Goal: Task Accomplishment & Management: Use online tool/utility

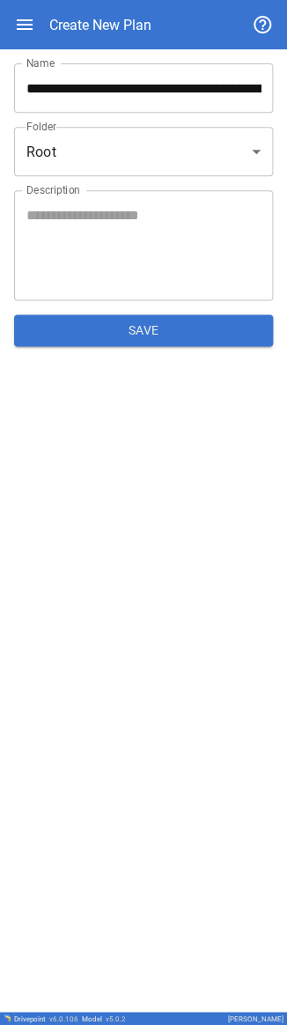
click at [91, 2] on input "**********" at bounding box center [143, 87] width 259 height 49
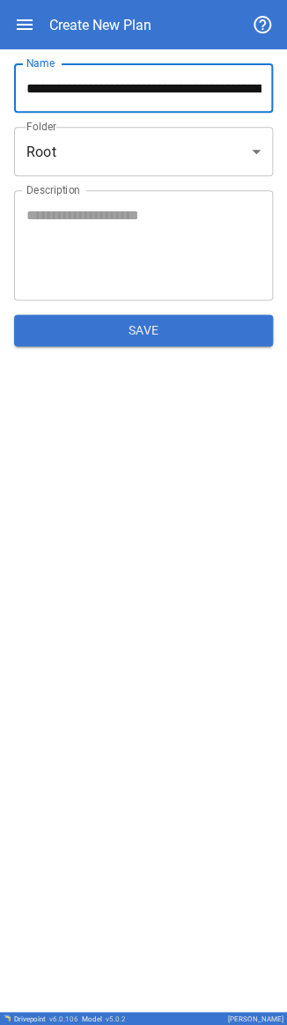
click at [91, 2] on input "**********" at bounding box center [143, 87] width 259 height 49
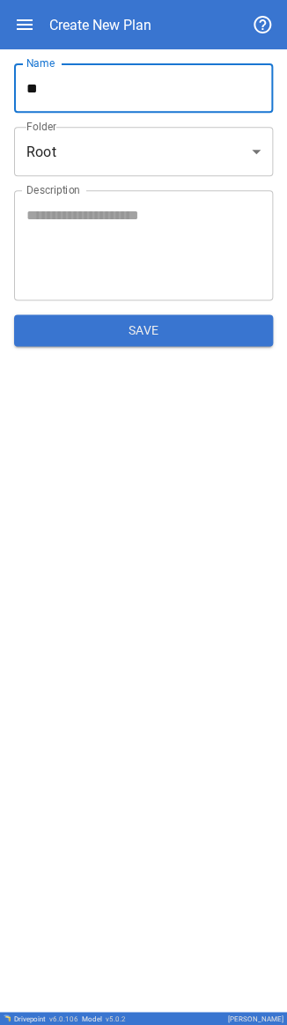
type input "*"
type input "**********"
click at [91, 2] on body "**********" at bounding box center [143, 512] width 287 height 1025
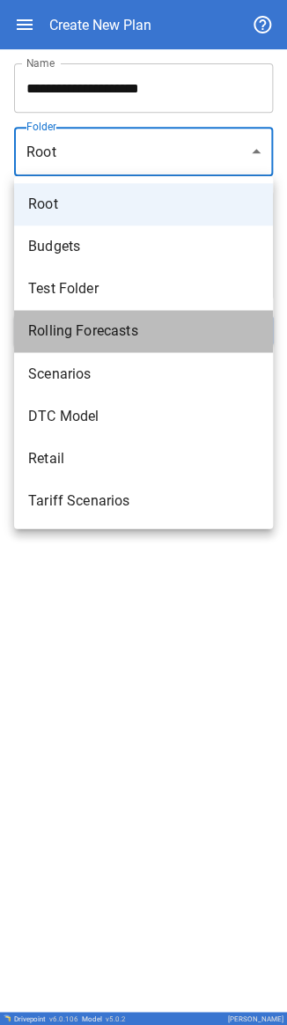
click at [91, 2] on li "Rolling Forecasts" at bounding box center [143, 331] width 259 height 42
type input "**********"
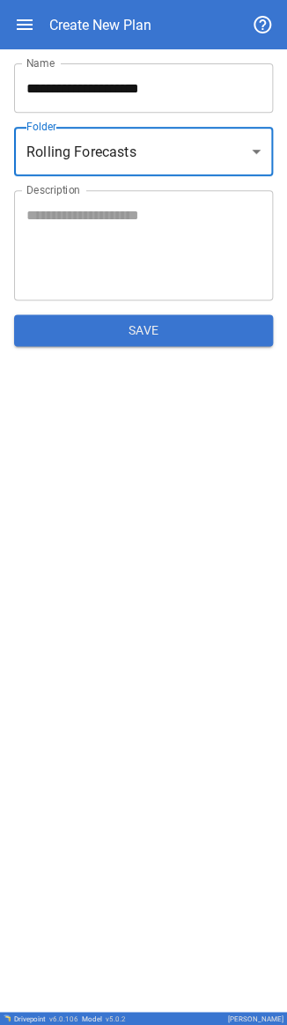
click at [91, 2] on div "**********" at bounding box center [143, 529] width 287 height 961
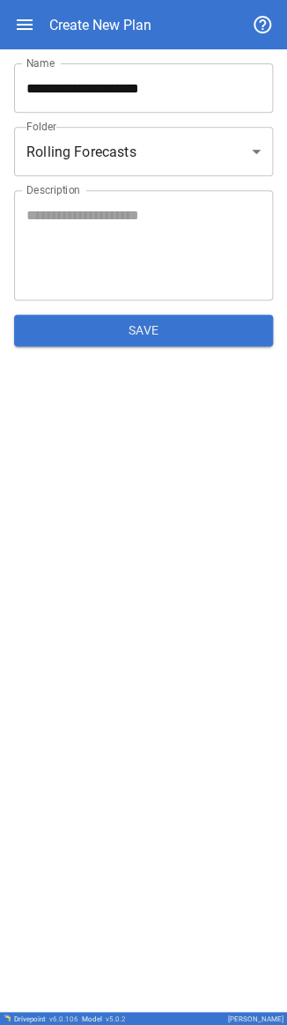
click at [91, 2] on button "Save" at bounding box center [143, 330] width 259 height 32
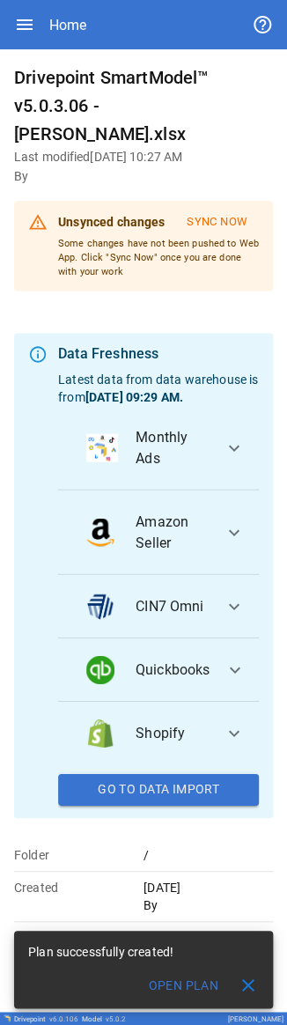
click at [91, 2] on span "close" at bounding box center [248, 984] width 21 height 21
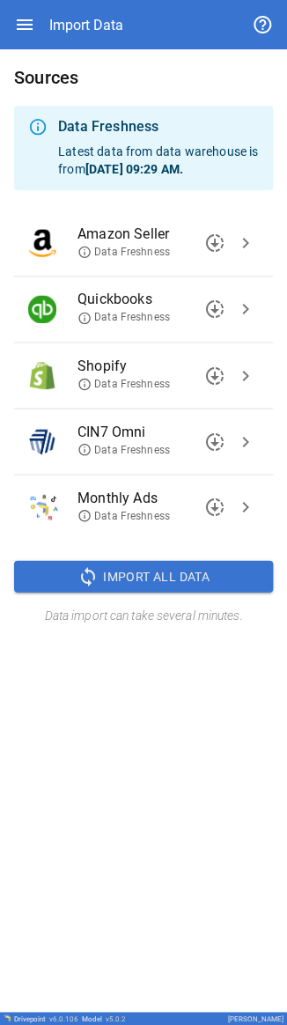
click at [91, 2] on span "Import All Data" at bounding box center [156, 576] width 107 height 22
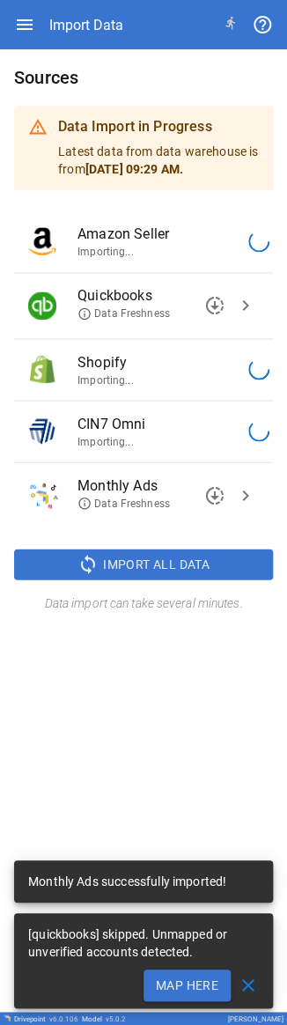
click at [91, 2] on button "Map Here" at bounding box center [186, 984] width 87 height 32
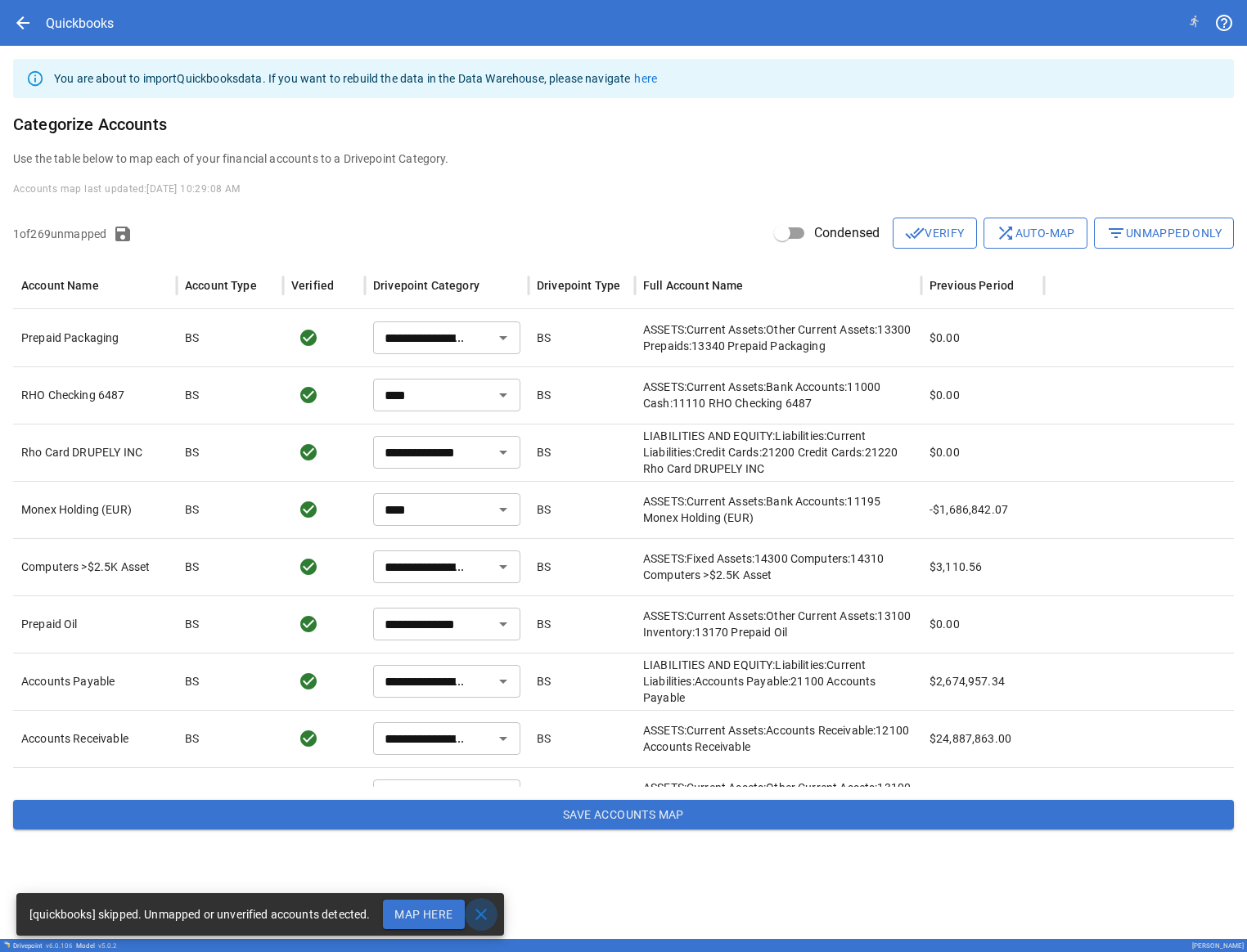
click at [85, 2] on span "close" at bounding box center [480, 914] width 20 height 20
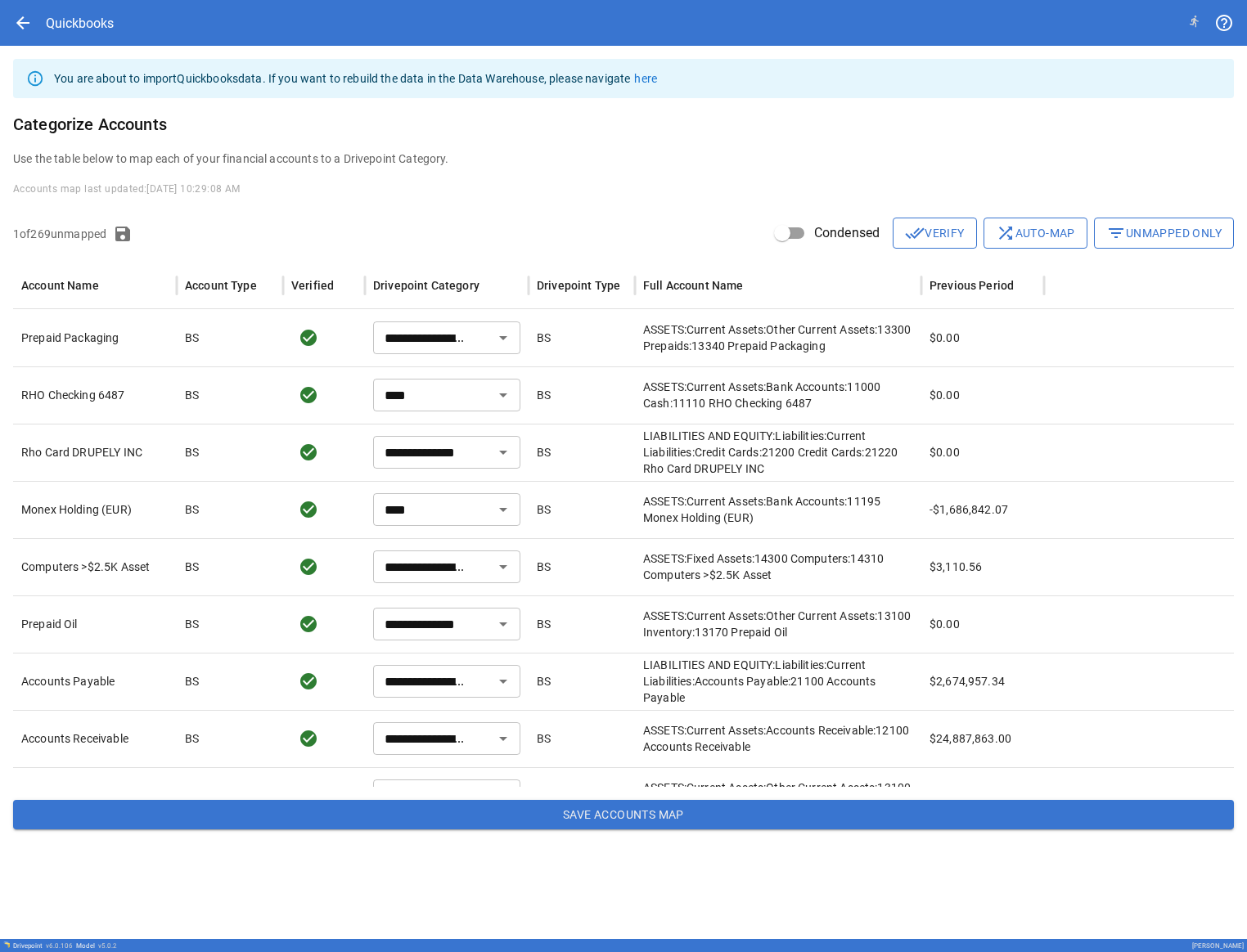
click at [85, 2] on button "filter_list Unmapped Only" at bounding box center [1163, 232] width 140 height 31
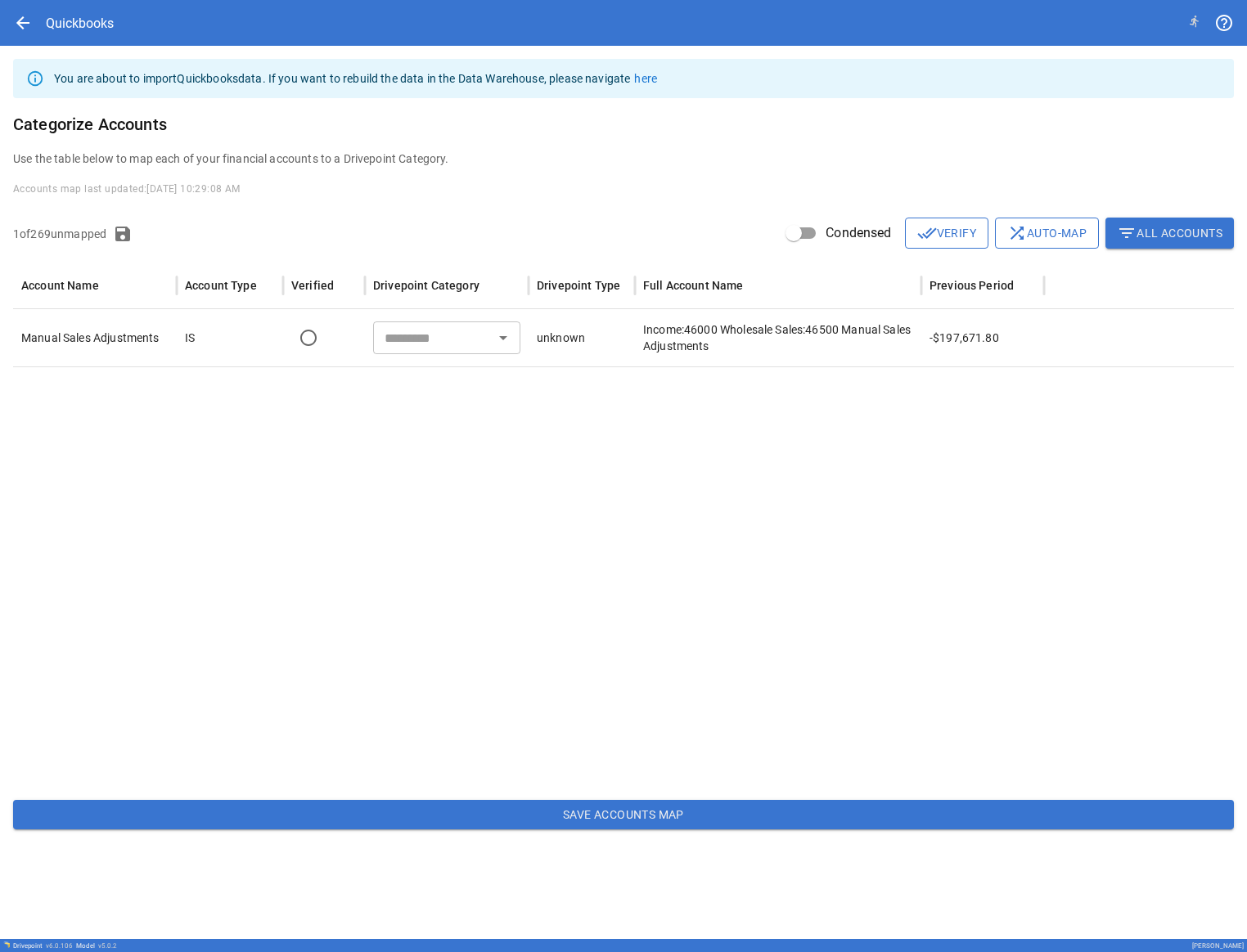
click at [85, 2] on icon "Open" at bounding box center [503, 337] width 20 height 20
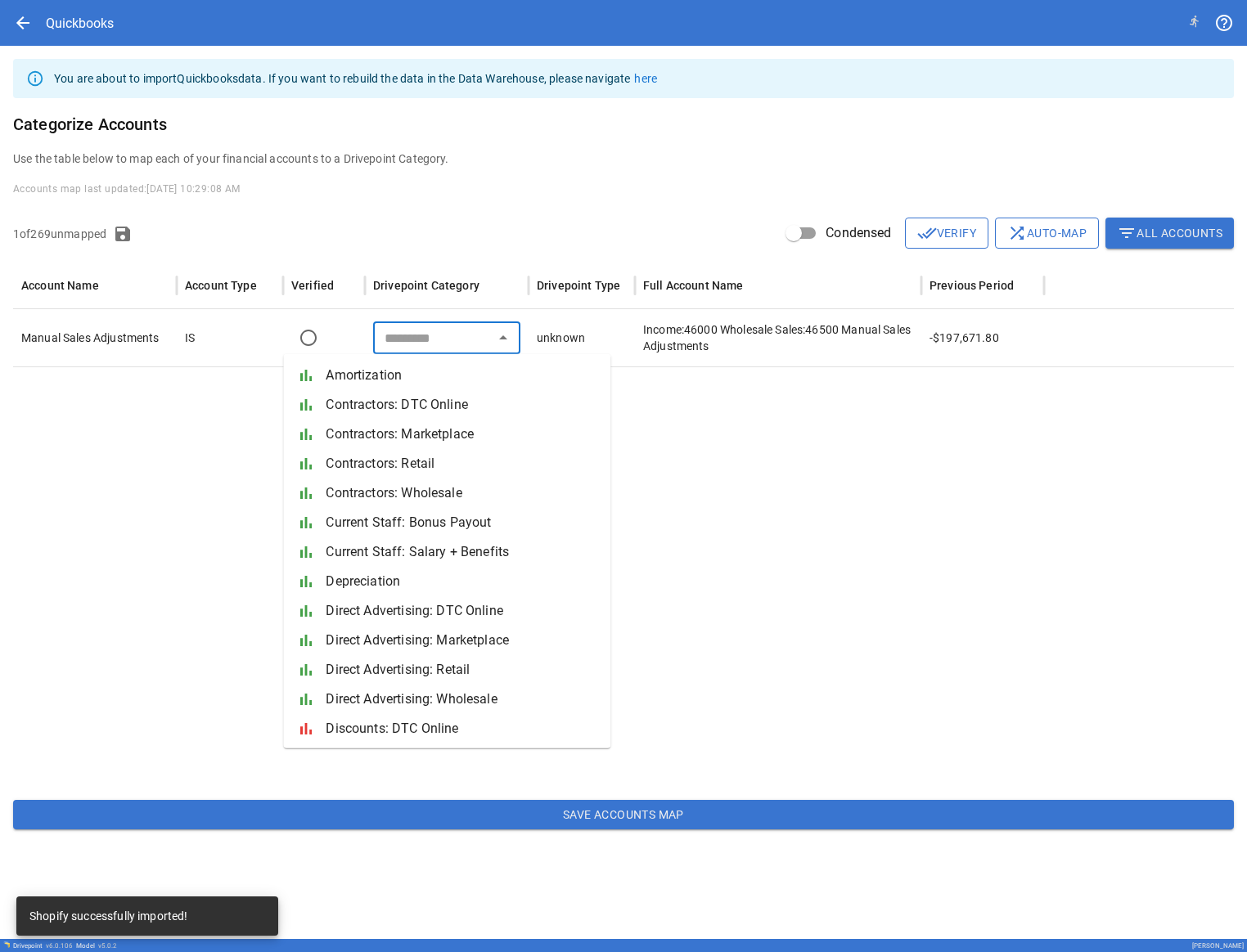
click at [85, 2] on div at bounding box center [623, 576] width 1220 height 420
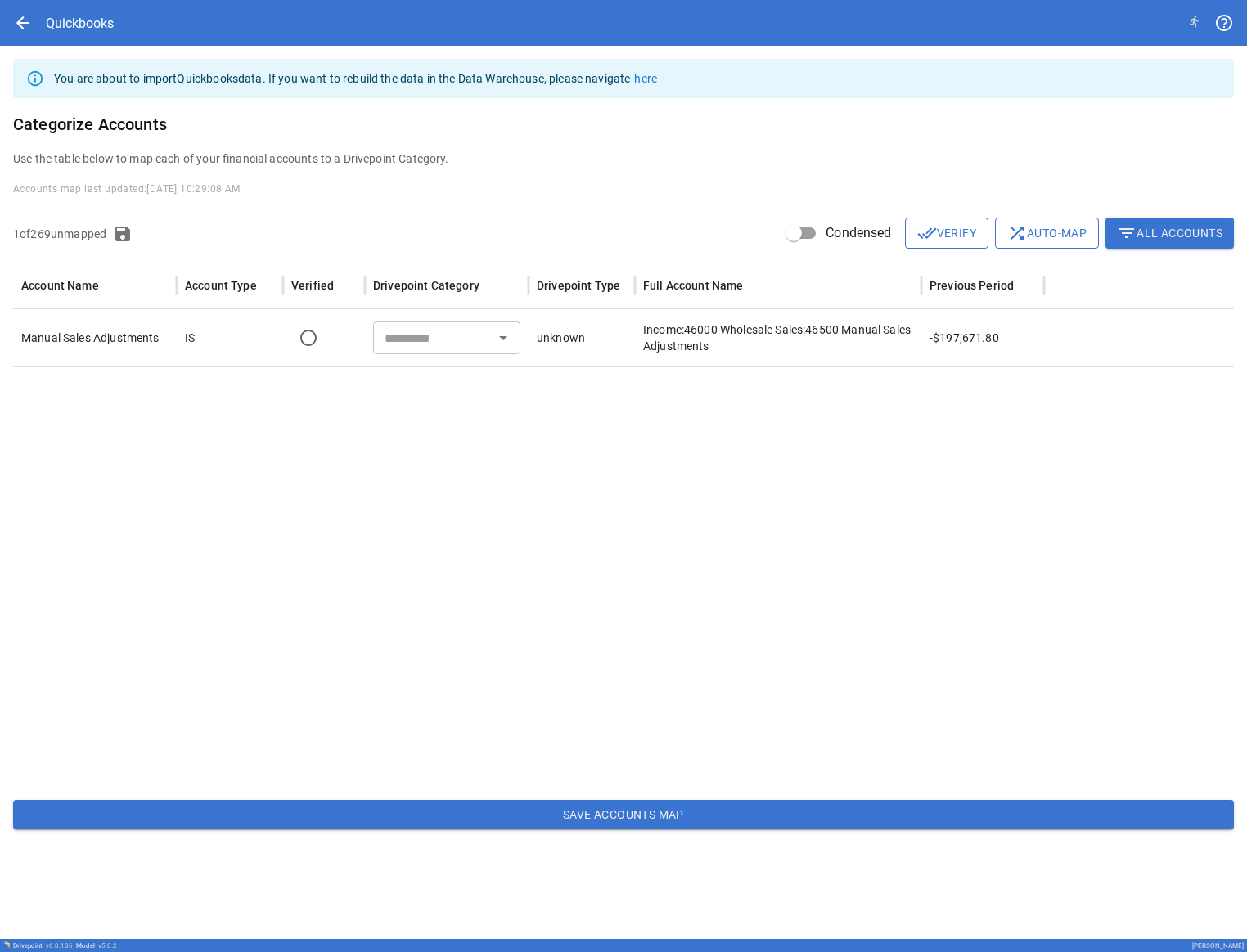
click at [85, 2] on icon "Open" at bounding box center [503, 337] width 20 height 20
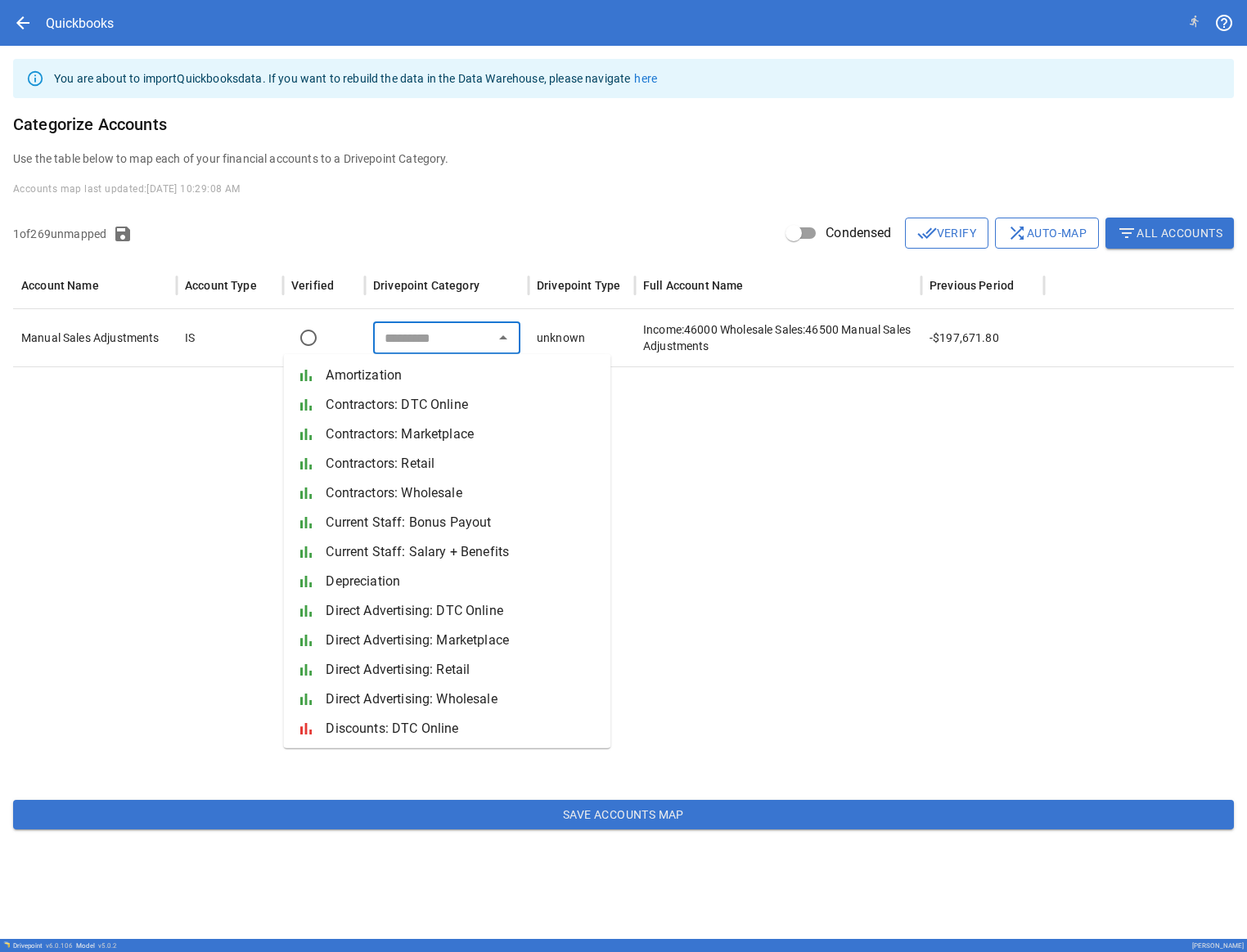
scroll to position [245, 0]
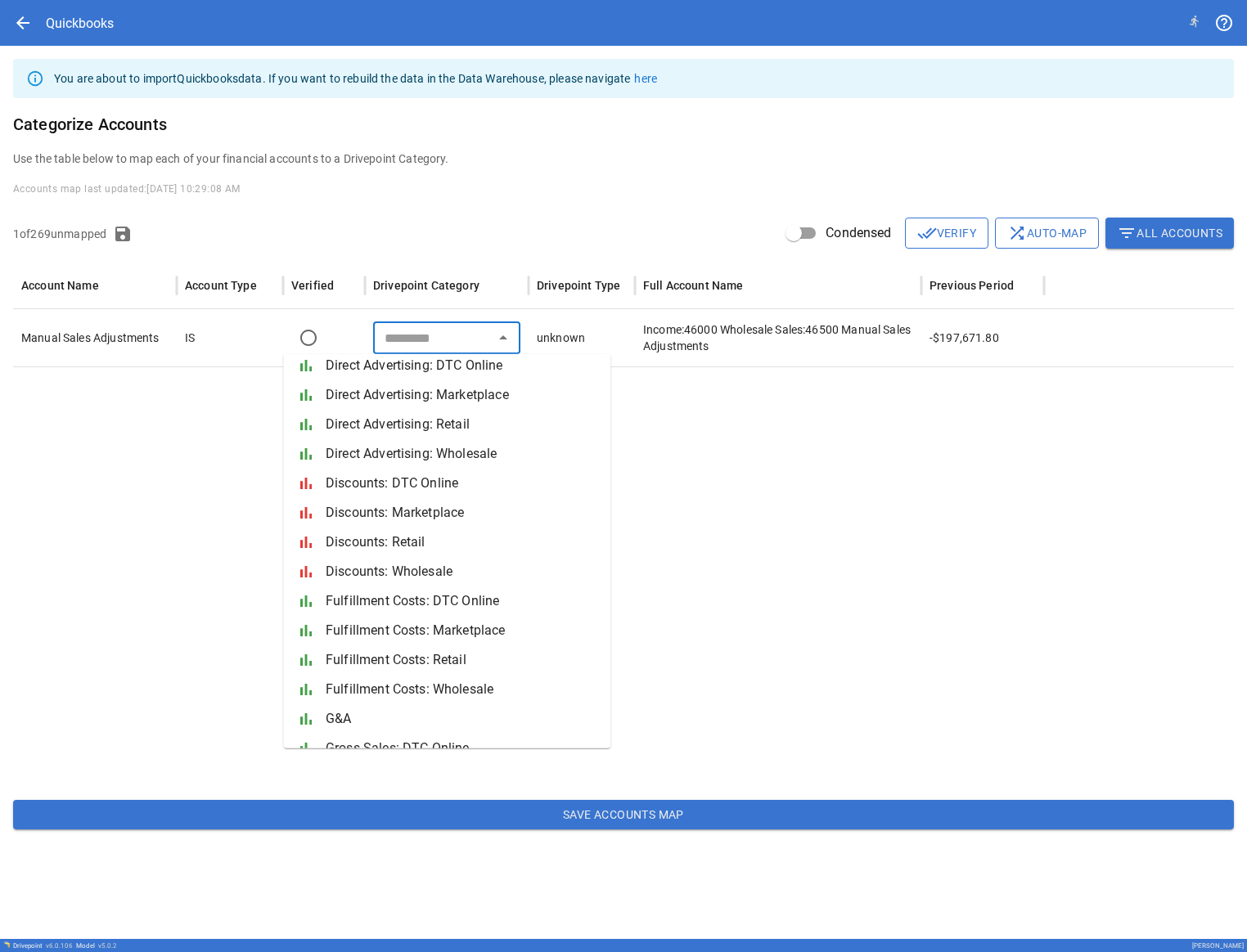
click at [85, 2] on div at bounding box center [623, 576] width 1220 height 420
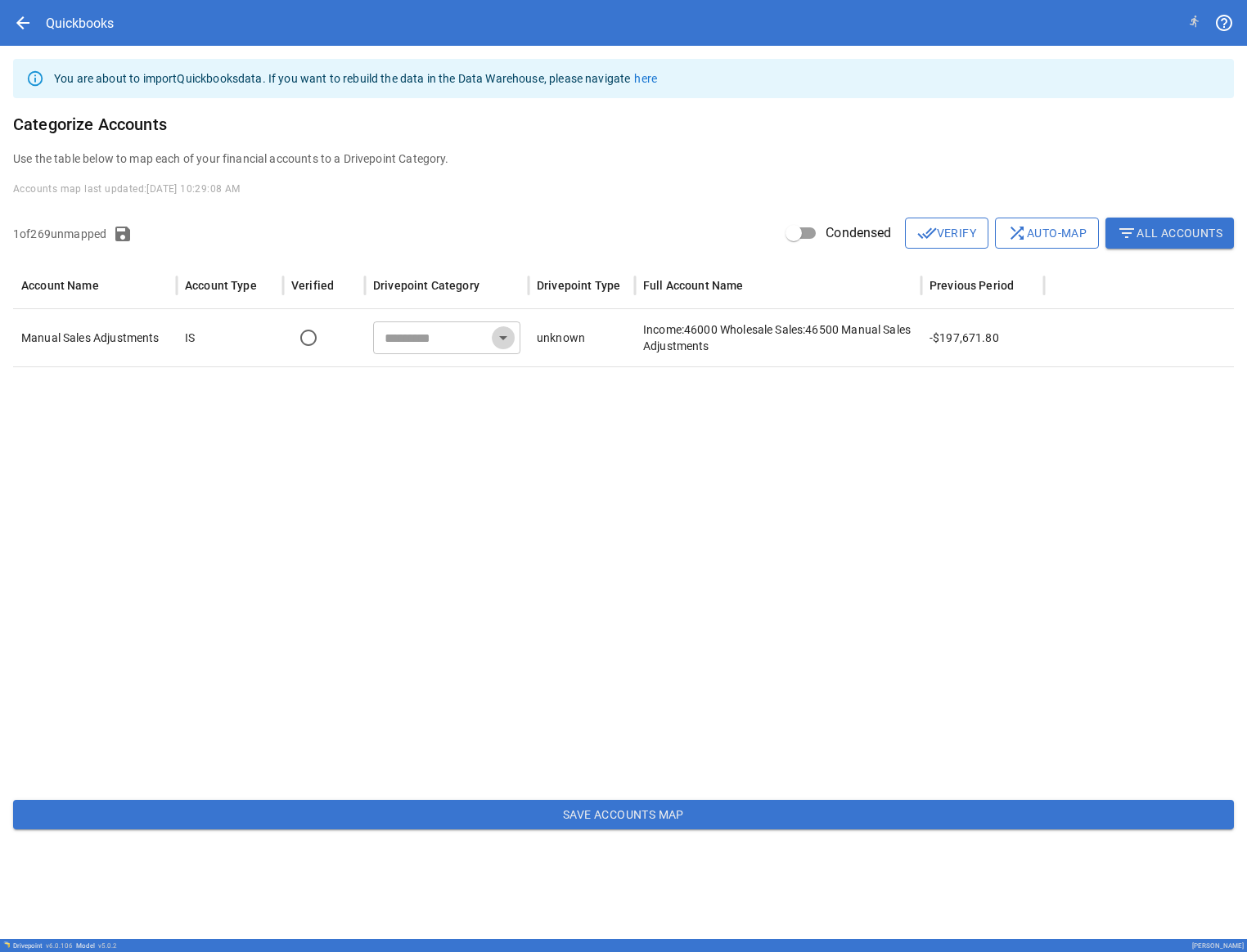
click at [85, 2] on icon "Open" at bounding box center [503, 337] width 20 height 20
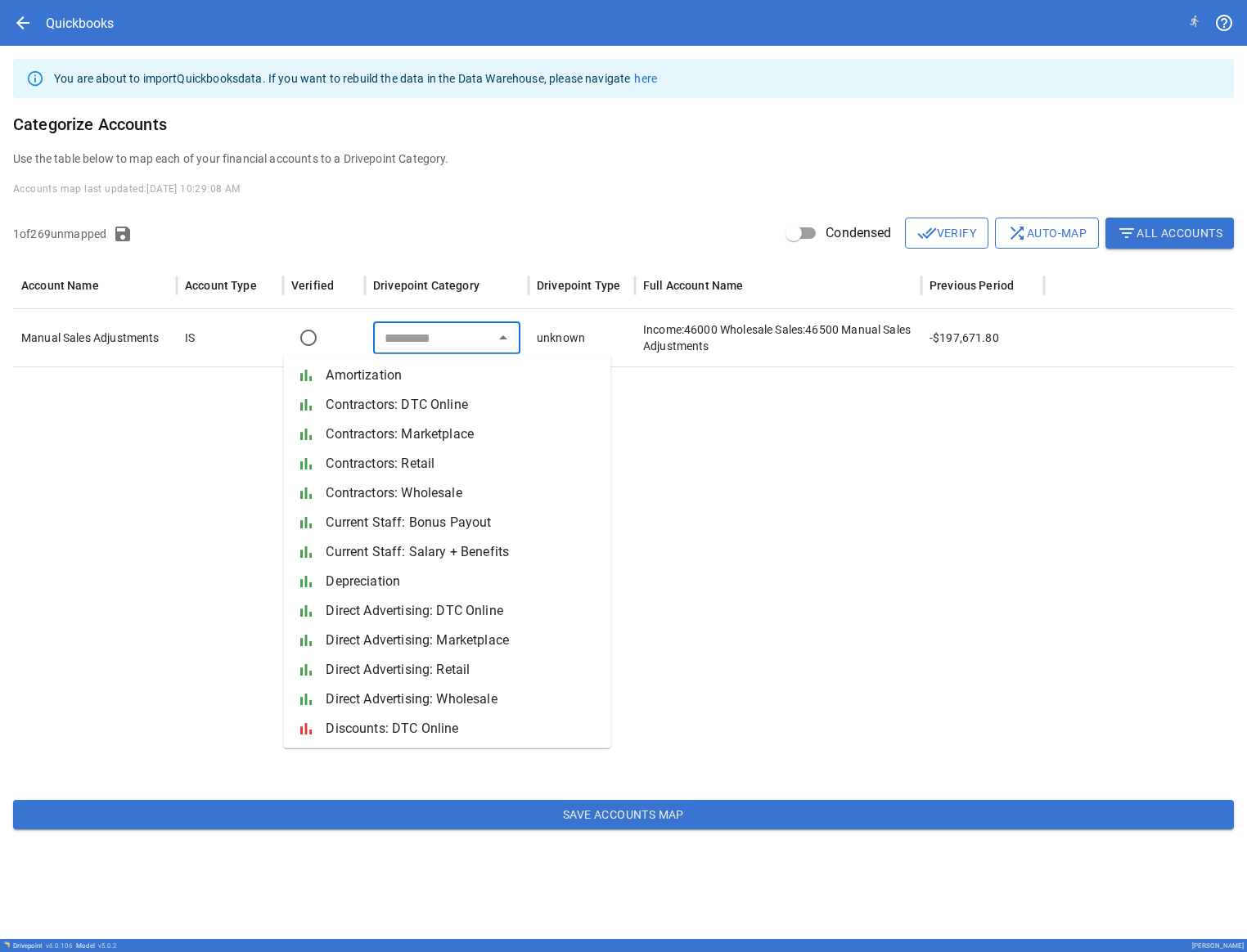
click at [85, 2] on div at bounding box center [623, 576] width 1220 height 420
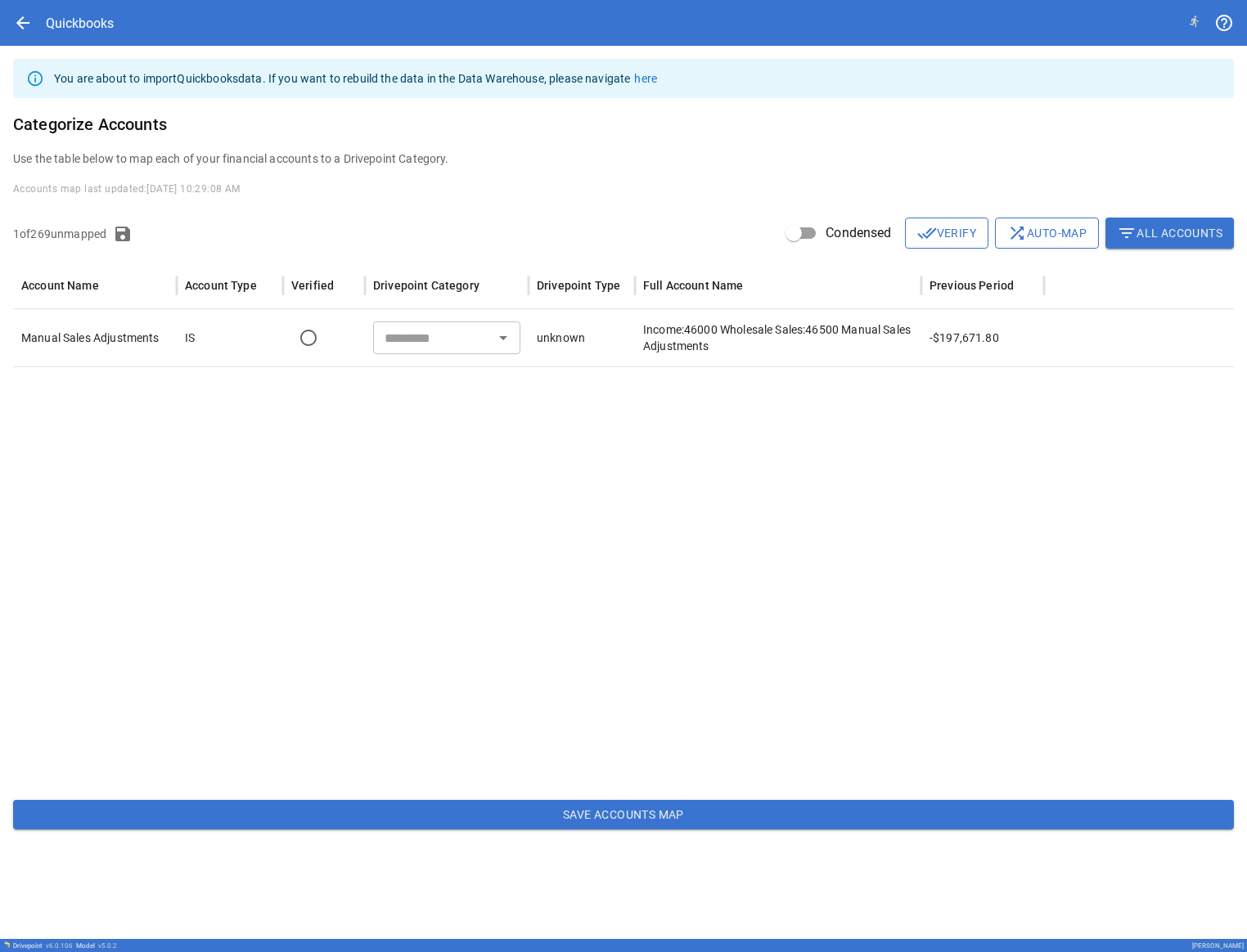
click at [85, 2] on icon "Open" at bounding box center [503, 337] width 20 height 20
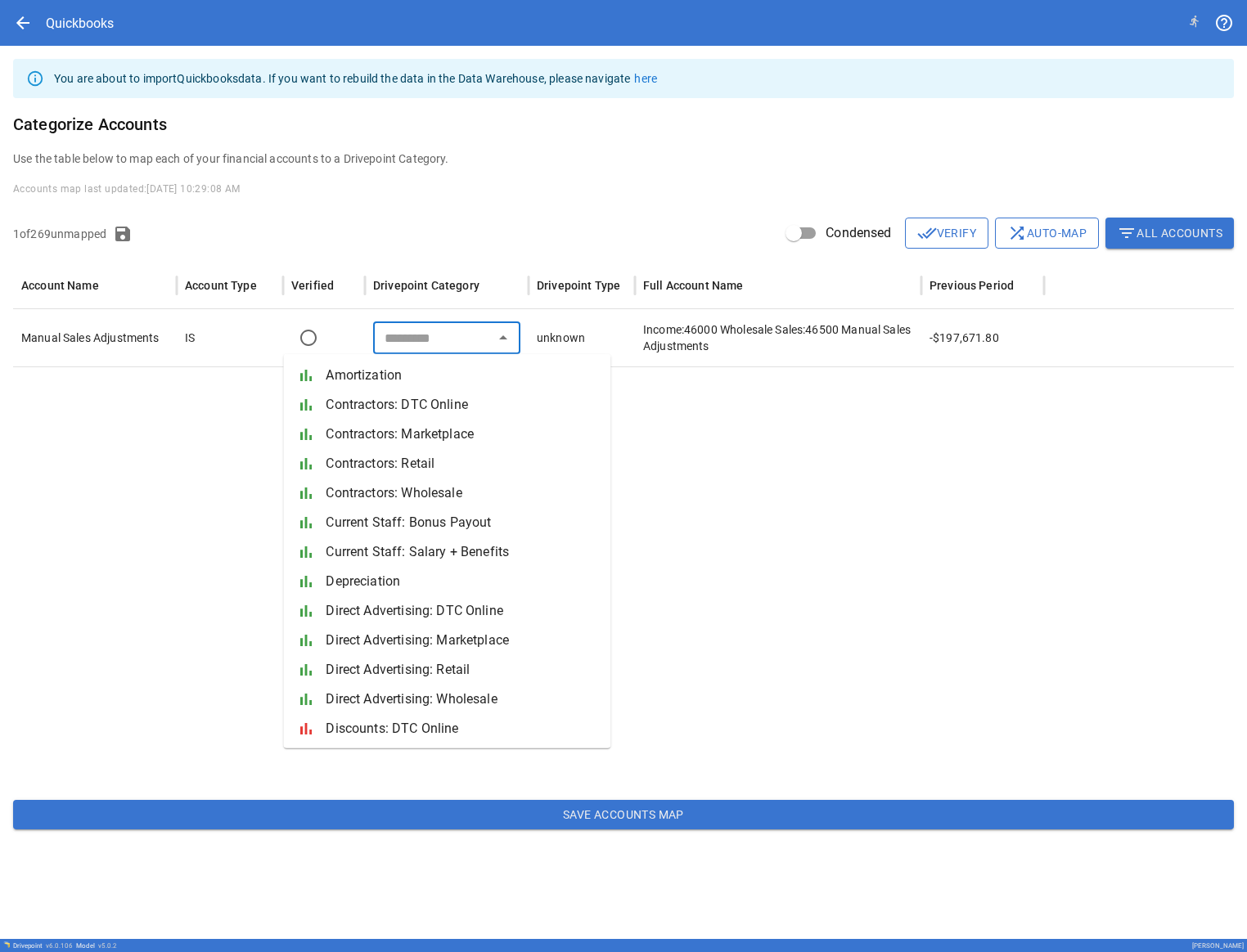
click at [85, 2] on div at bounding box center [623, 576] width 1220 height 420
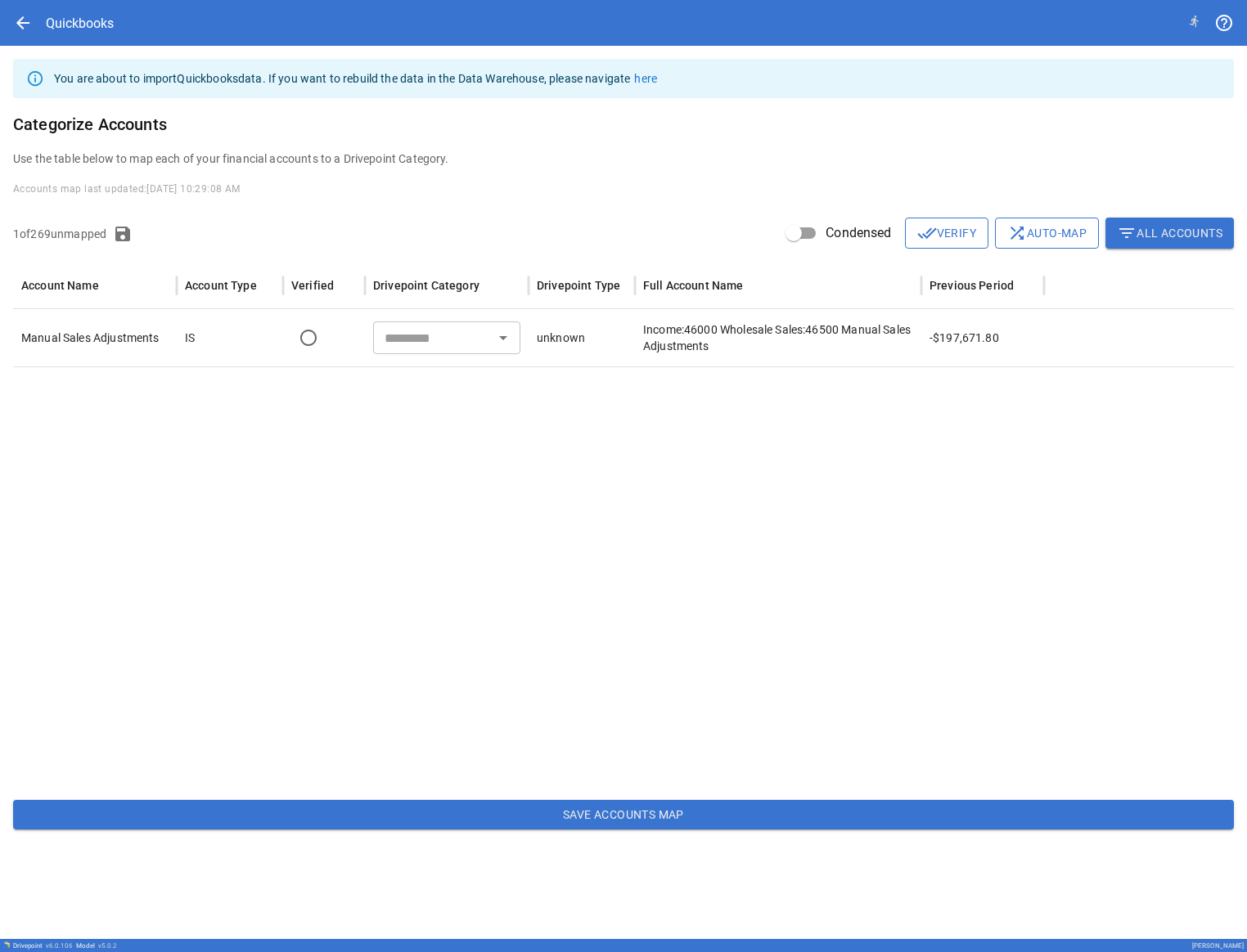
click at [85, 2] on div at bounding box center [623, 576] width 1220 height 420
click at [85, 2] on icon "Open" at bounding box center [503, 337] width 20 height 20
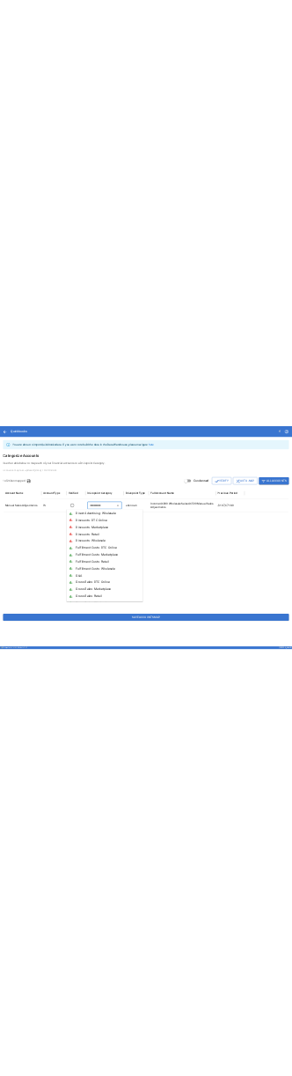
scroll to position [440, 0]
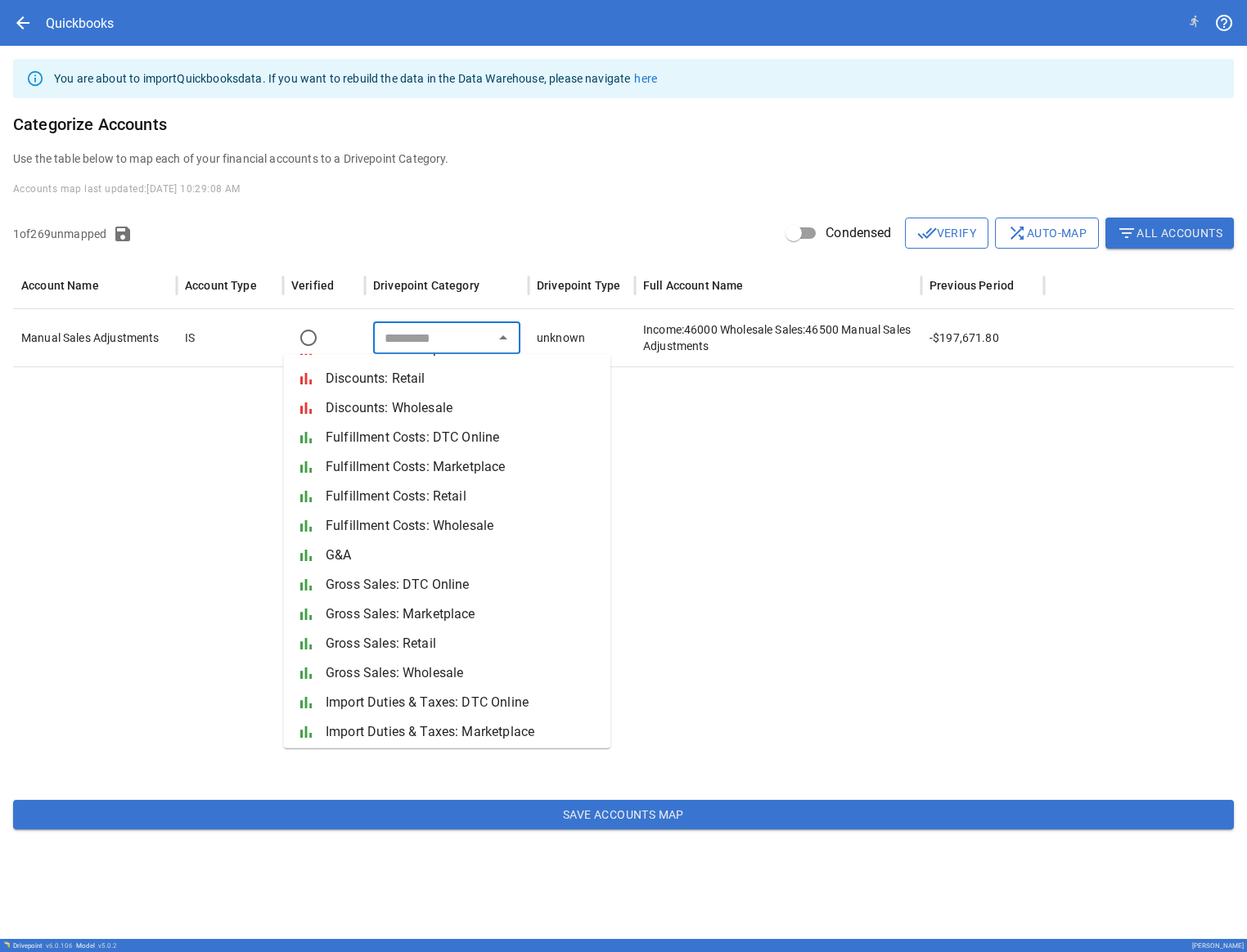
click at [85, 2] on li "bar_chart Gross Sales: Retail" at bounding box center [447, 644] width 327 height 30
type input "**********"
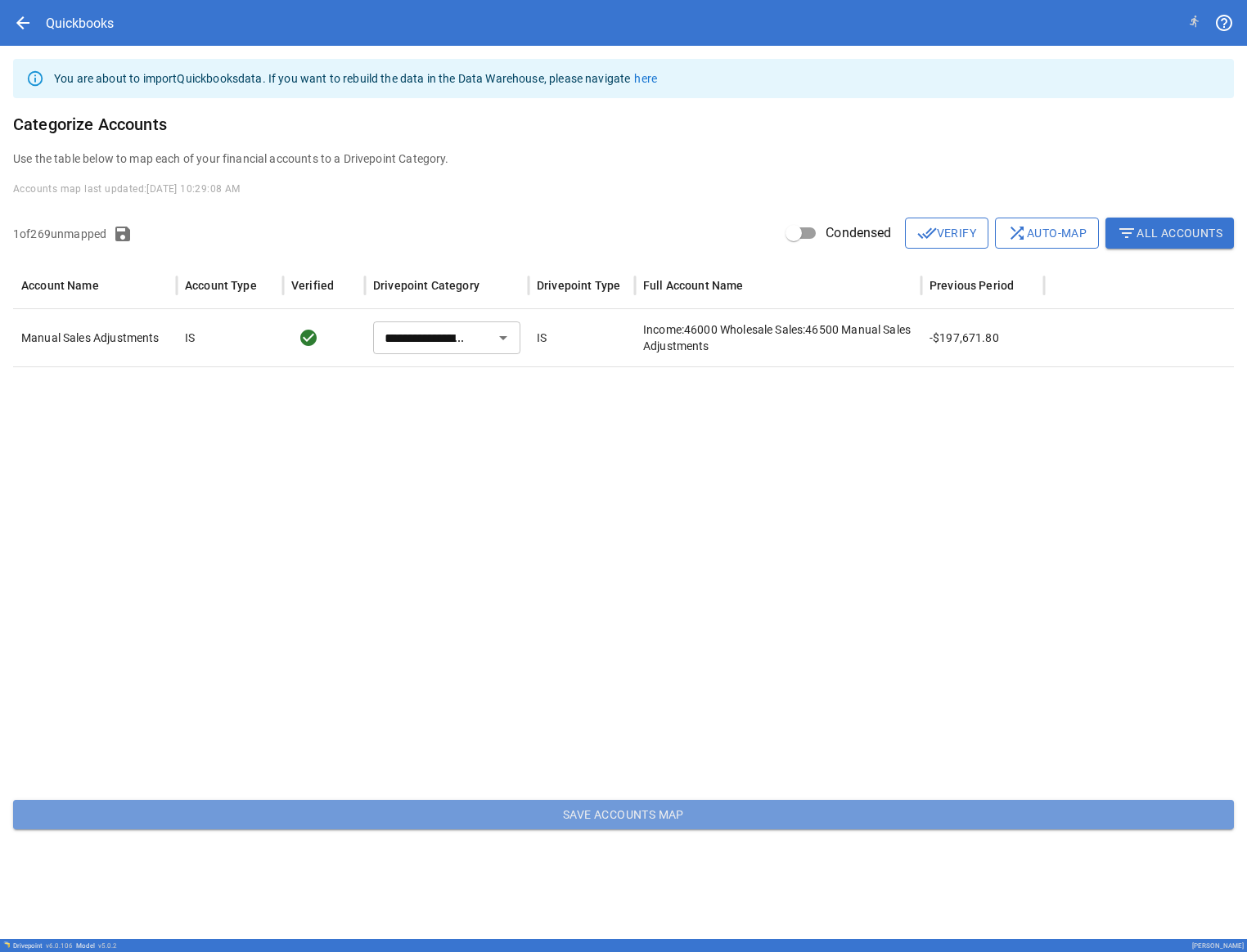
click at [85, 2] on button "Save Accounts Map" at bounding box center [623, 815] width 1220 height 30
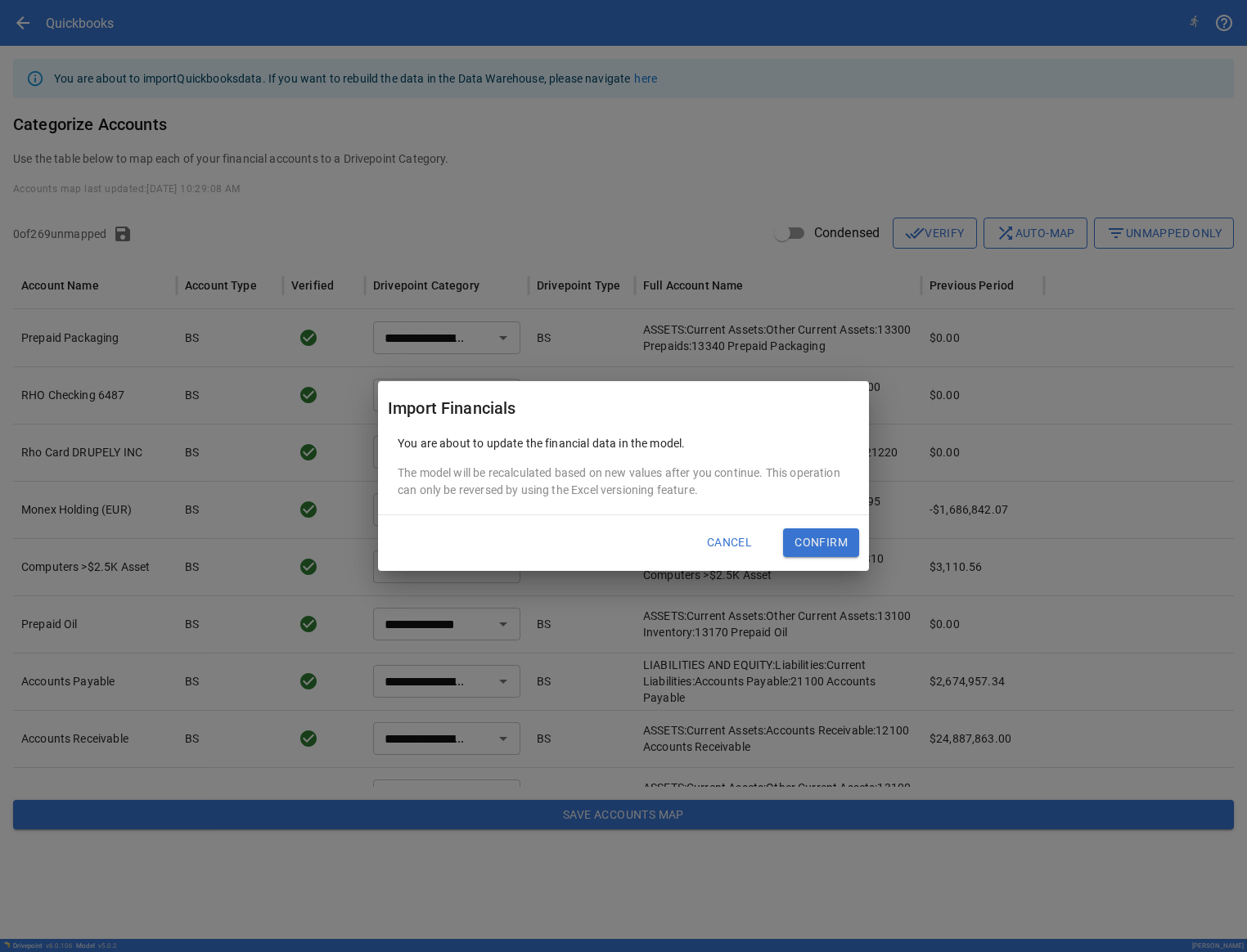
click at [85, 2] on button "Confirm" at bounding box center [820, 543] width 76 height 30
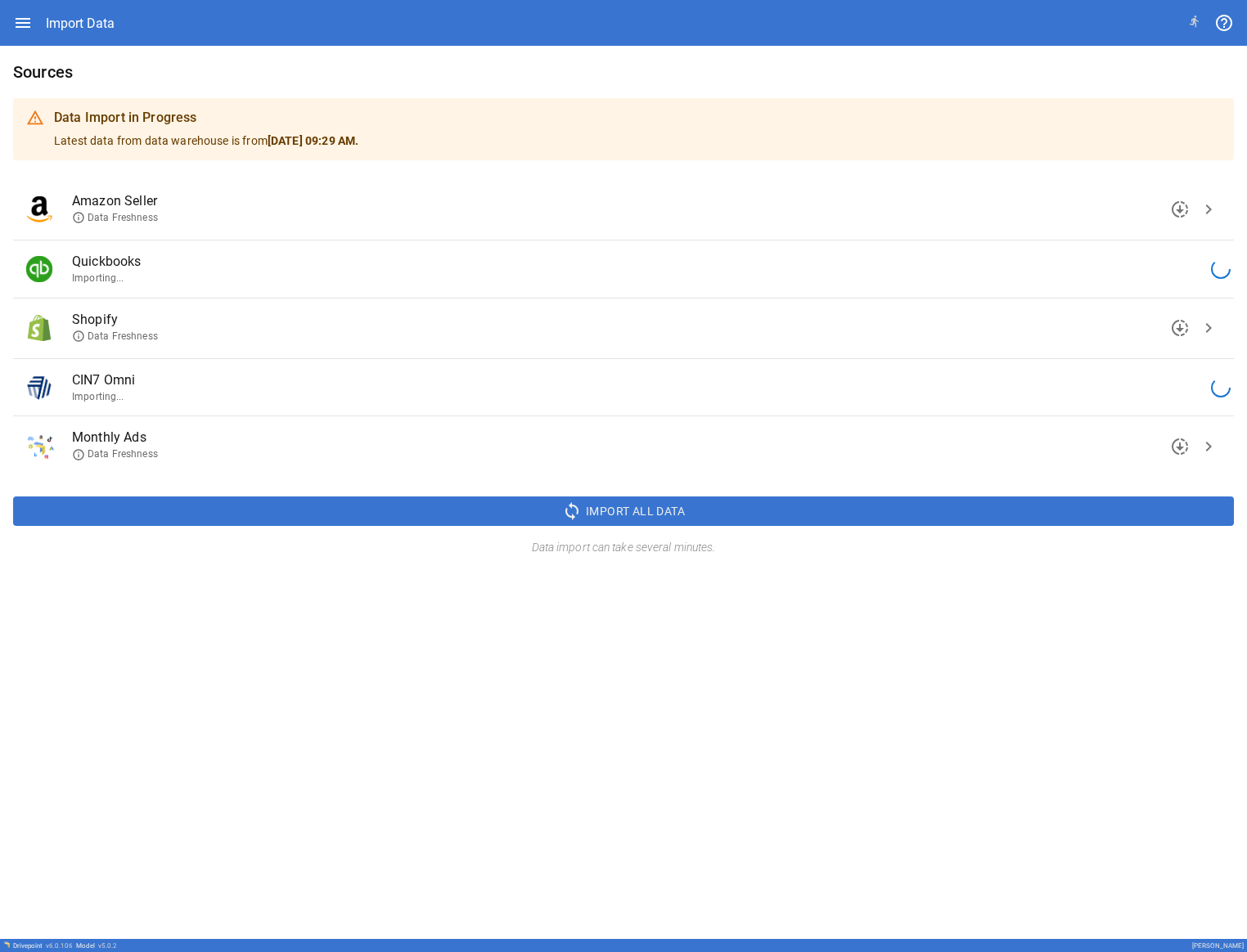
click at [85, 2] on div "Sources Data Import in Progress Latest data from data warehouse is from [DATE] …" at bounding box center [624, 491] width 1247 height 893
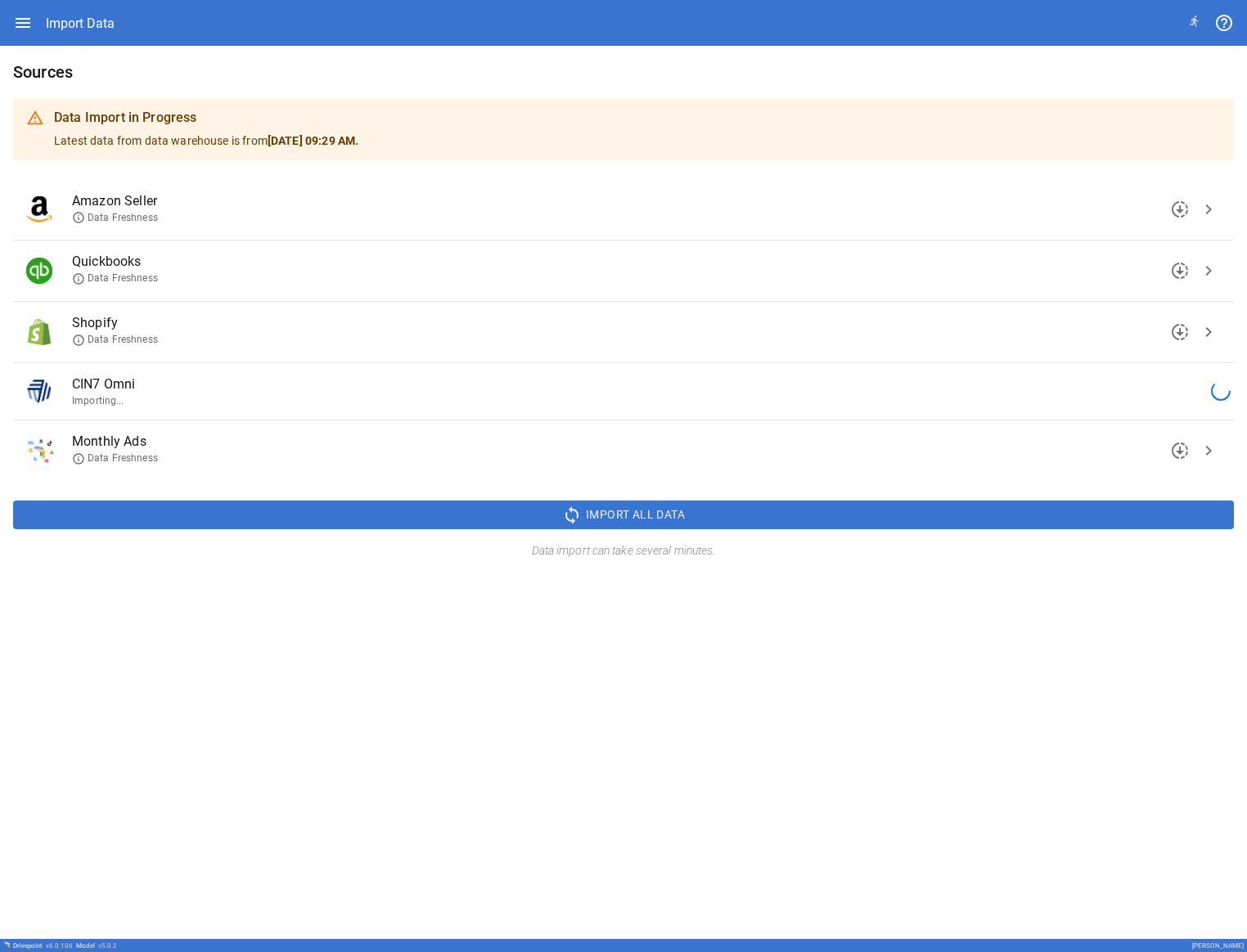
click at [85, 2] on div "Sources Data Import in Progress Latest data from data warehouse is from [DATE] …" at bounding box center [624, 491] width 1247 height 893
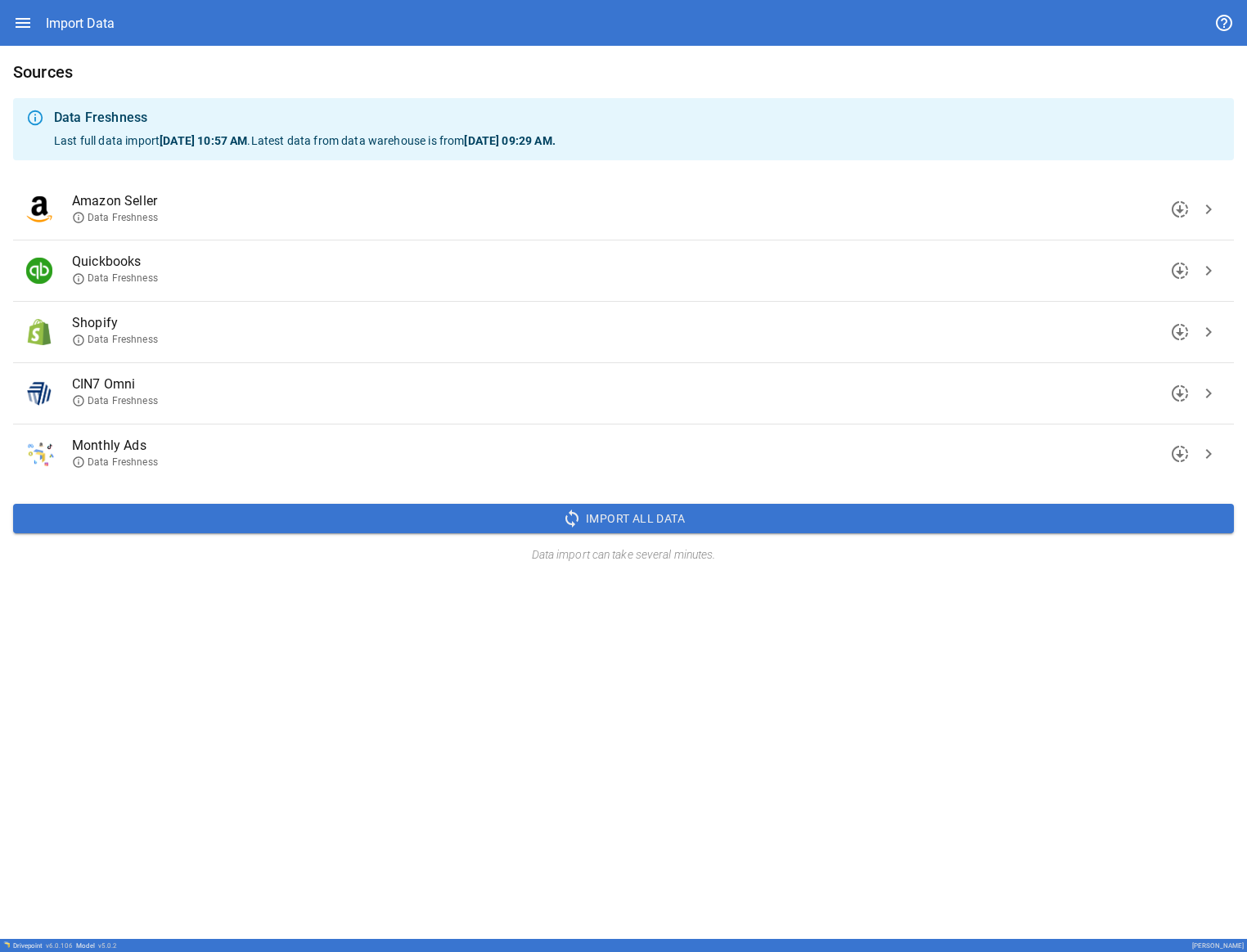
click at [85, 2] on div "Sources Data Freshness Last full data import [DATE] 10:57 AM . Latest data from…" at bounding box center [624, 491] width 1247 height 893
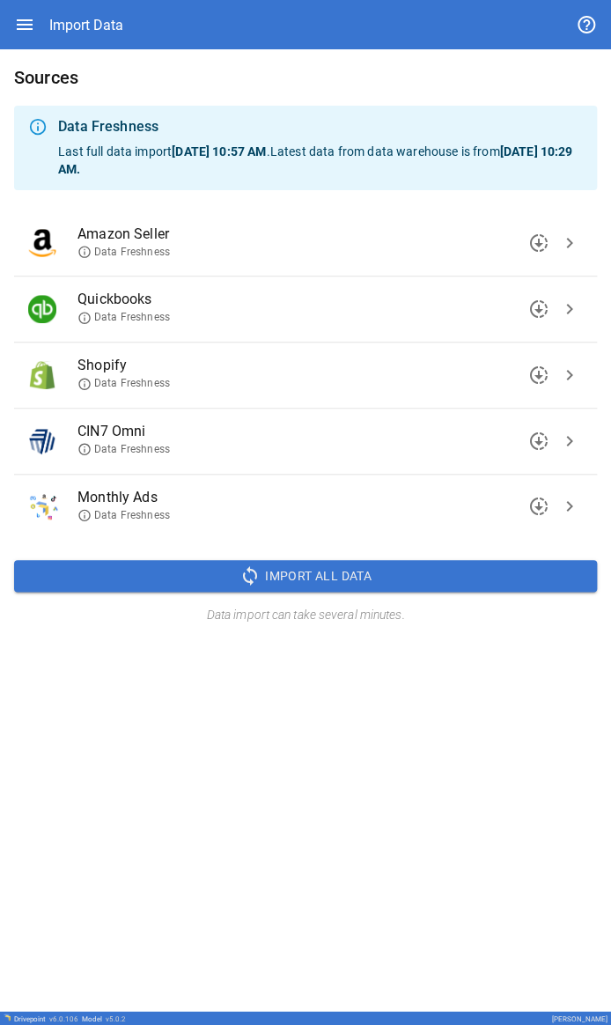
click at [25, 2] on icon "button" at bounding box center [25, 24] width 16 height 11
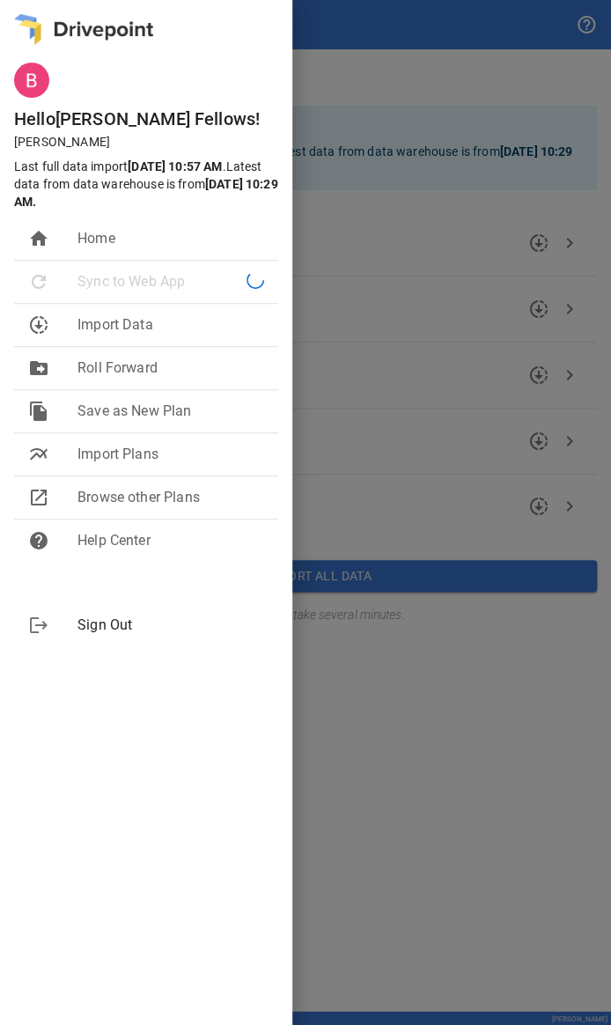
click at [91, 2] on div at bounding box center [305, 512] width 611 height 1025
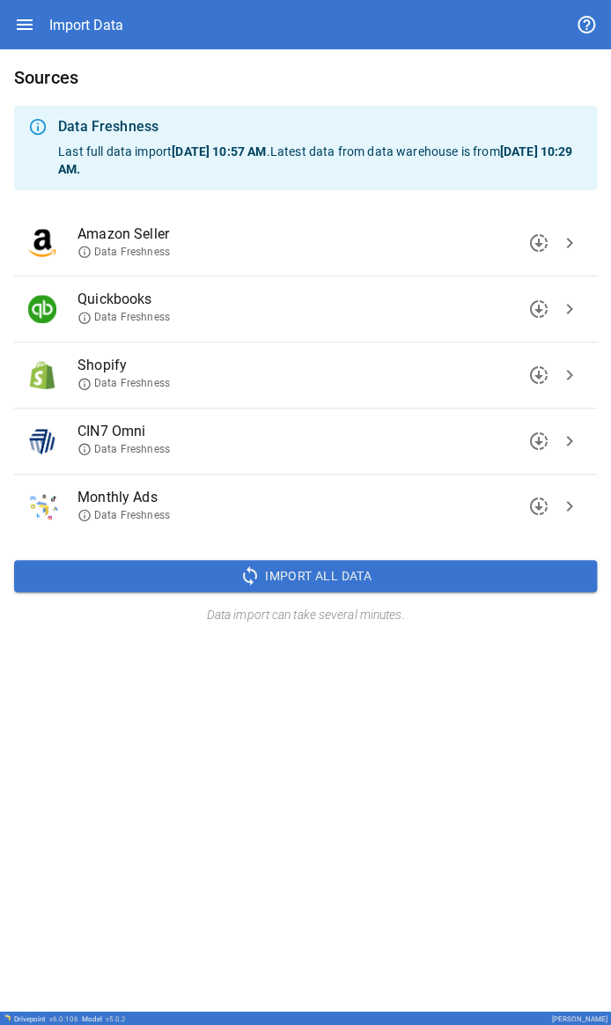
click at [21, 2] on icon "button" at bounding box center [24, 24] width 21 height 21
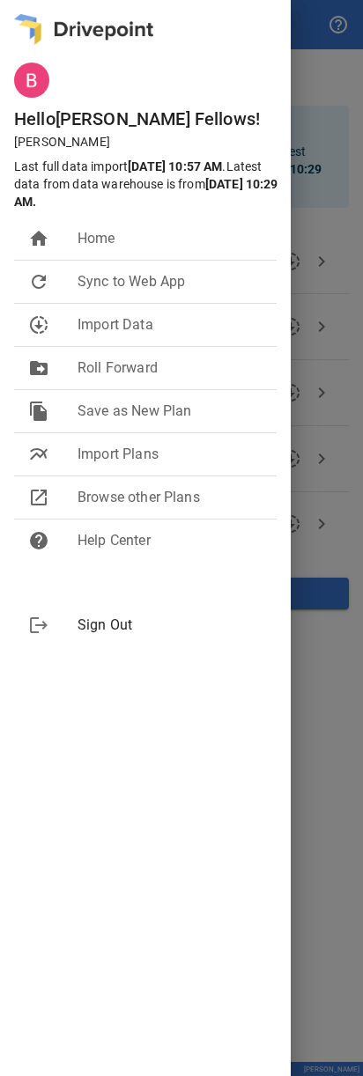
click at [91, 2] on div "Hello [PERSON_NAME] ! [PERSON_NAME] Last full data import [DATE] 10:57 AM . Lat…" at bounding box center [145, 538] width 290 height 1076
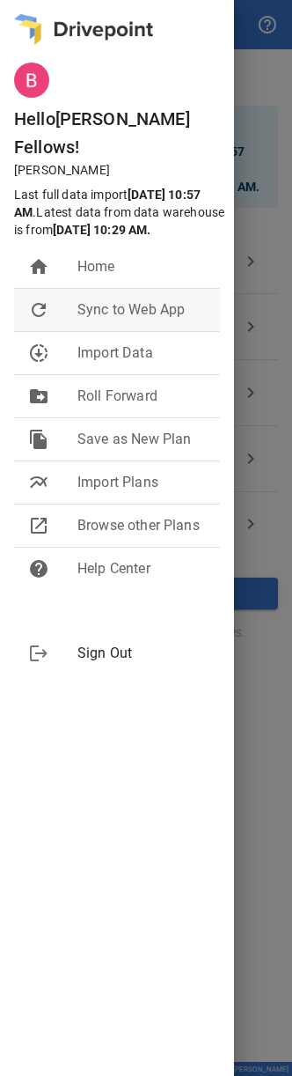
click at [80, 2] on span "Sync to Web App" at bounding box center [141, 309] width 129 height 21
